Goal: Task Accomplishment & Management: Manage account settings

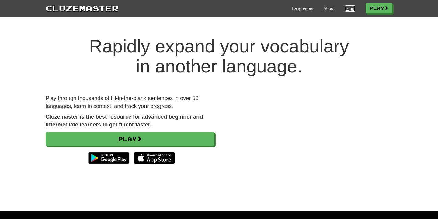
click at [345, 9] on link "Login" at bounding box center [350, 8] width 10 height 6
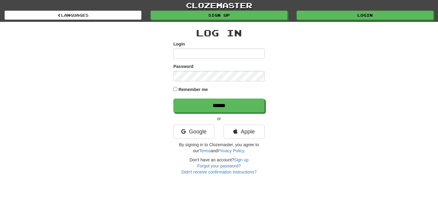
click at [207, 49] on input "Login" at bounding box center [218, 54] width 91 height 10
type input "*"
click at [249, 128] on link "Apple" at bounding box center [243, 132] width 41 height 14
